Goal: Information Seeking & Learning: Learn about a topic

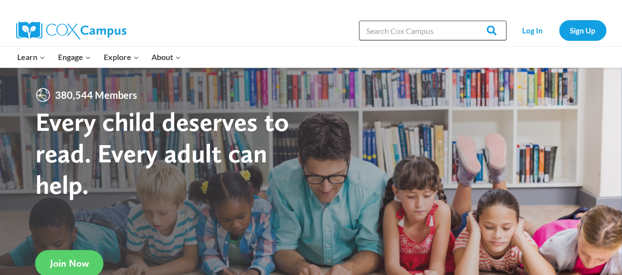
click at [413, 28] on input "Search in [URL][DOMAIN_NAME]" at bounding box center [432, 31] width 147 height 20
type input "early literacy"
click at [468, 21] on input "Search" at bounding box center [487, 31] width 38 height 20
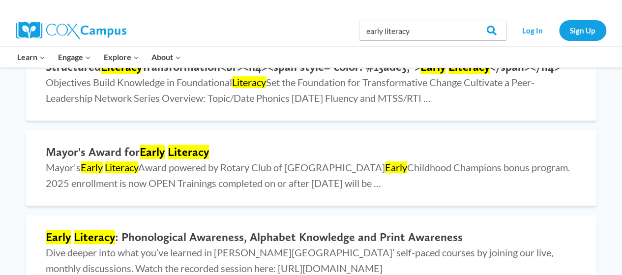
scroll to position [393, 0]
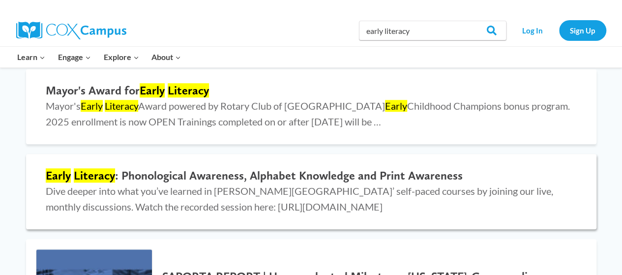
click at [121, 172] on h2 "Early Literacy : Phonological Awareness, Alphabet Knowledge and Print Awareness" at bounding box center [311, 176] width 531 height 14
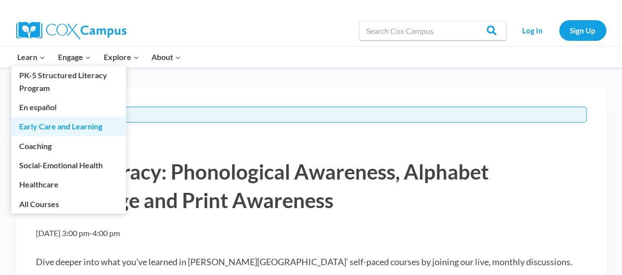
click at [46, 130] on link "Early Care and Learning" at bounding box center [68, 126] width 115 height 19
